Goal: Task Accomplishment & Management: Manage account settings

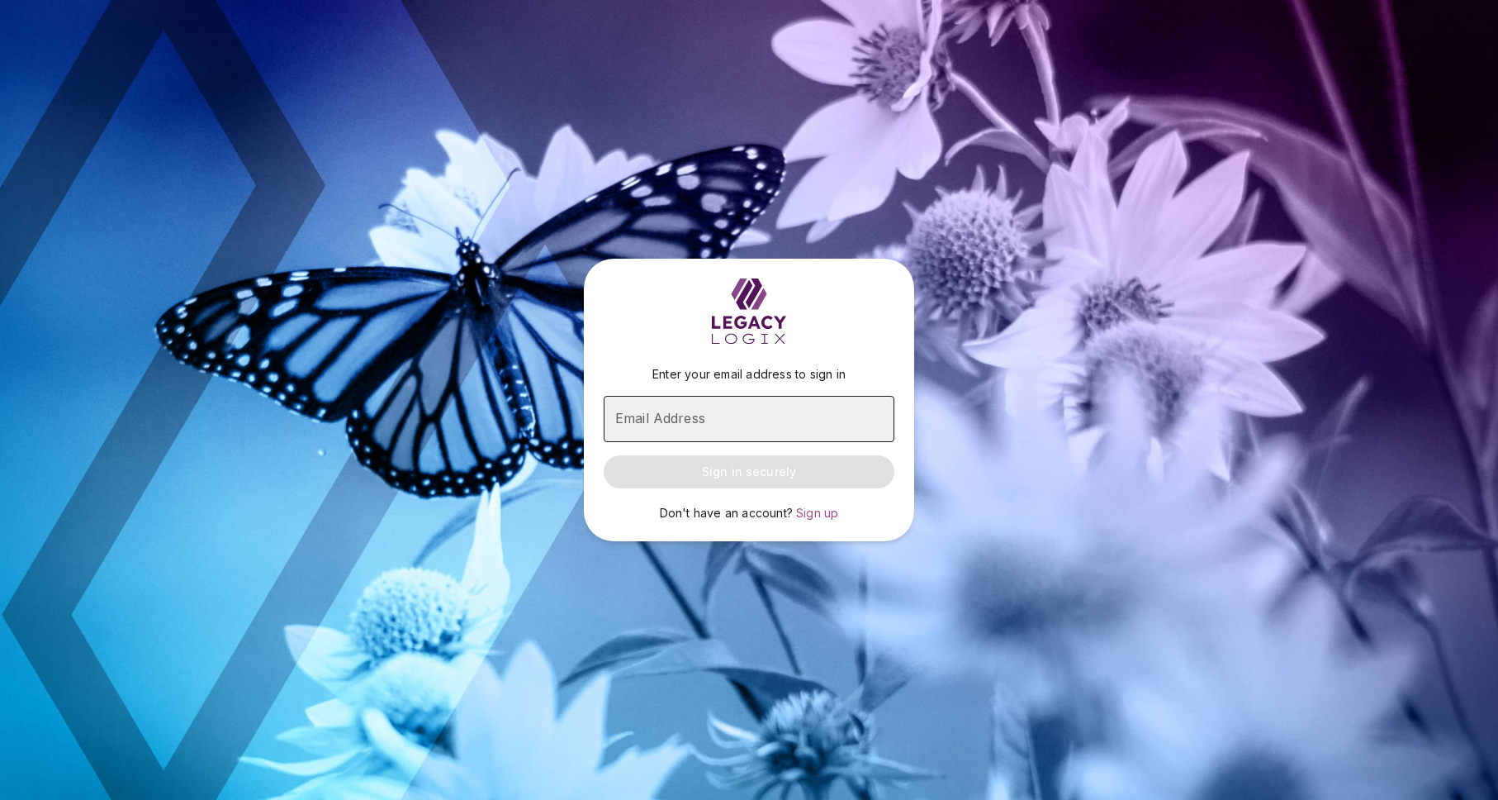
click at [689, 415] on input "Email Address" at bounding box center [749, 419] width 291 height 46
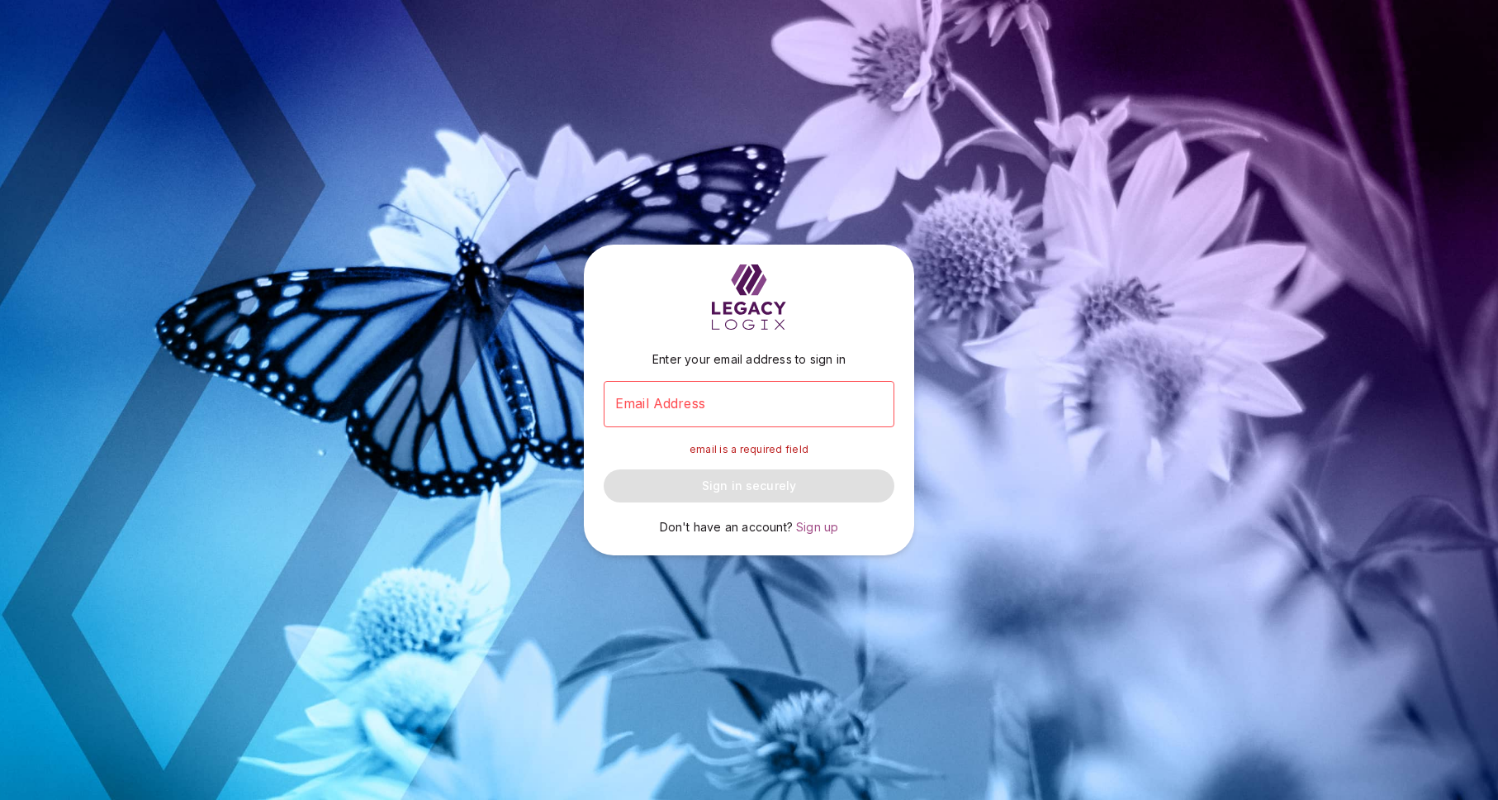
type input "**********"
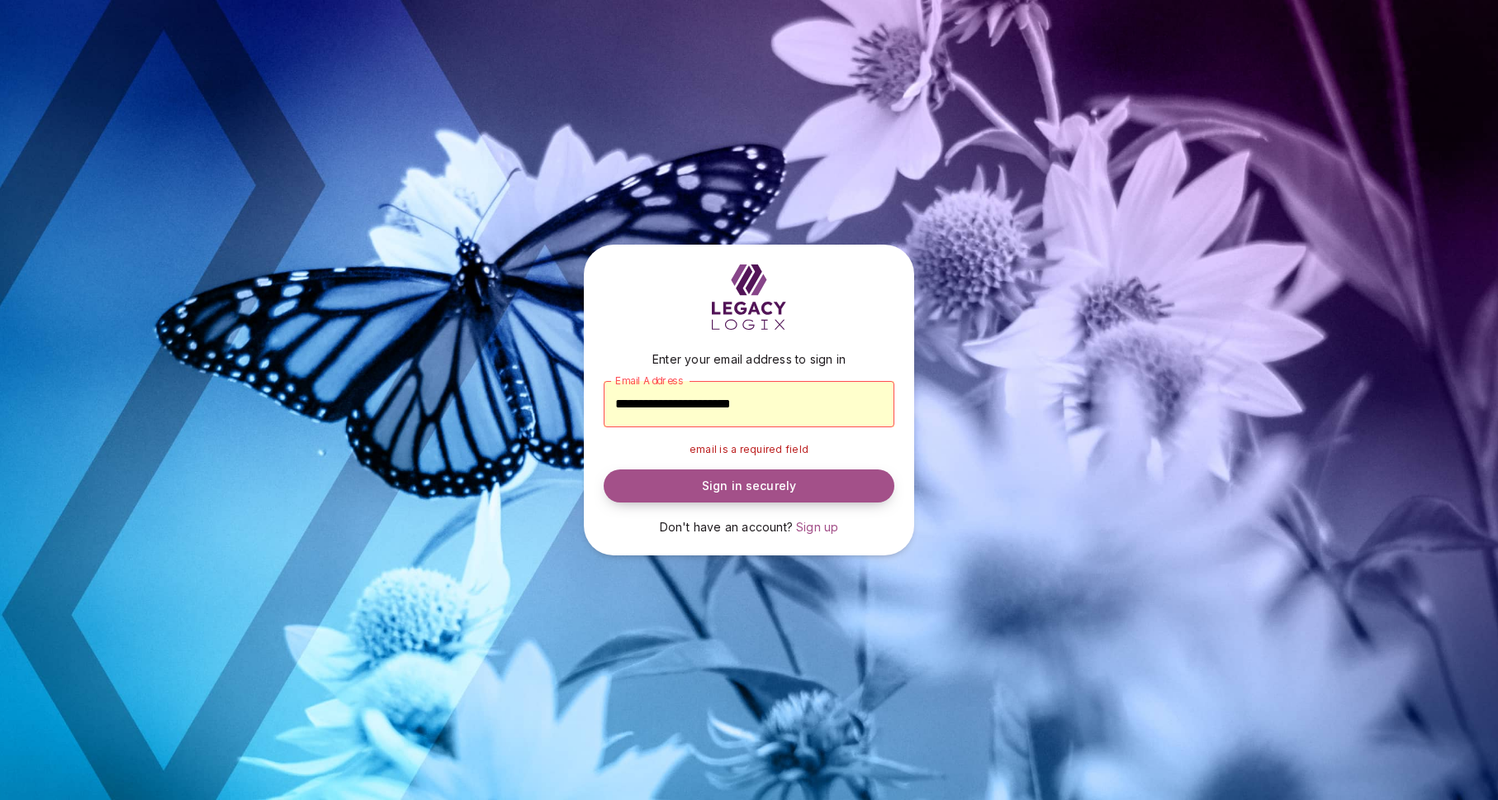
click at [848, 485] on button "Sign in securely" at bounding box center [749, 485] width 291 height 33
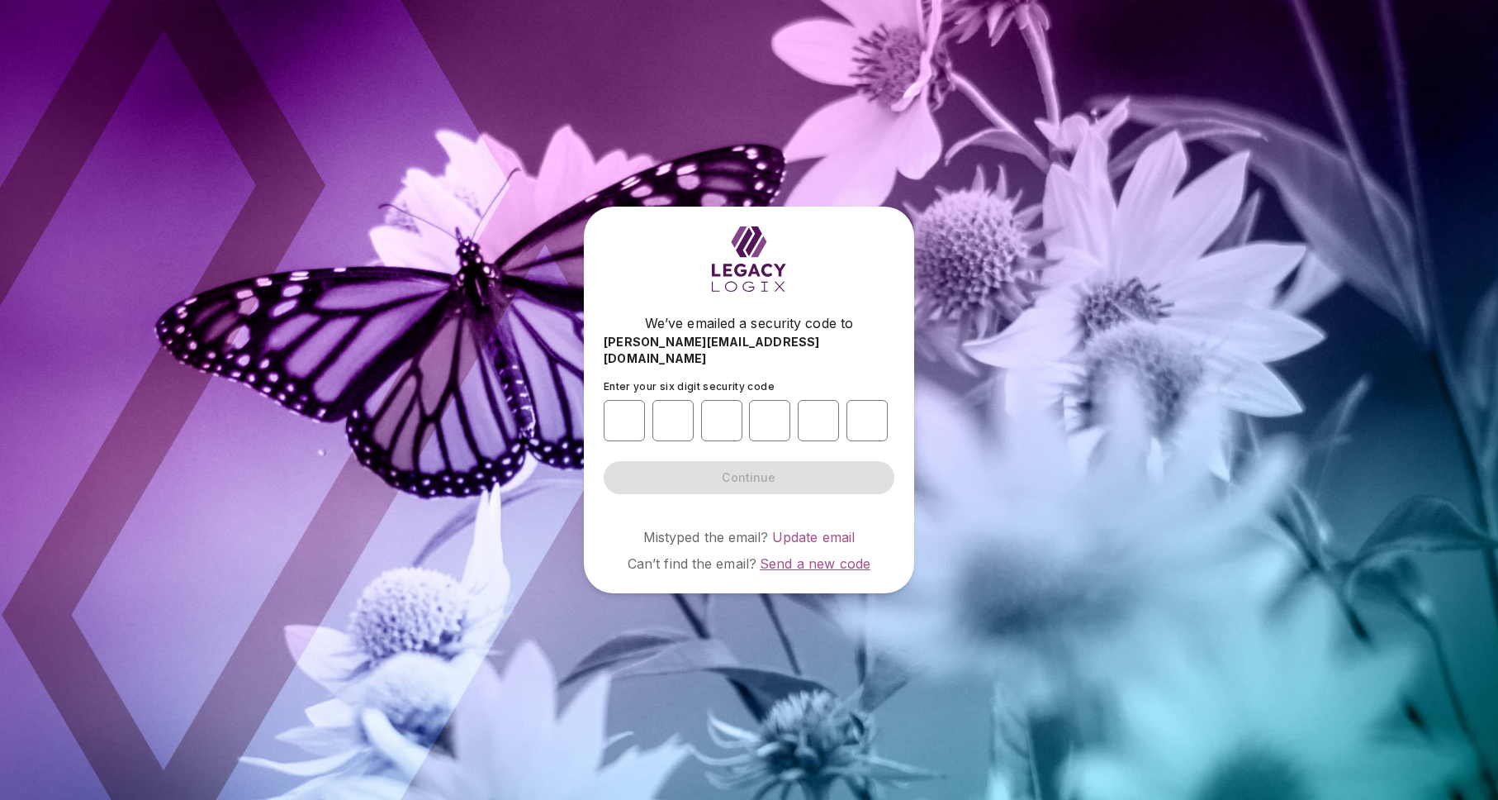
click at [816, 560] on span "Send a new code" at bounding box center [815, 563] width 111 height 17
